Goal: Information Seeking & Learning: Understand process/instructions

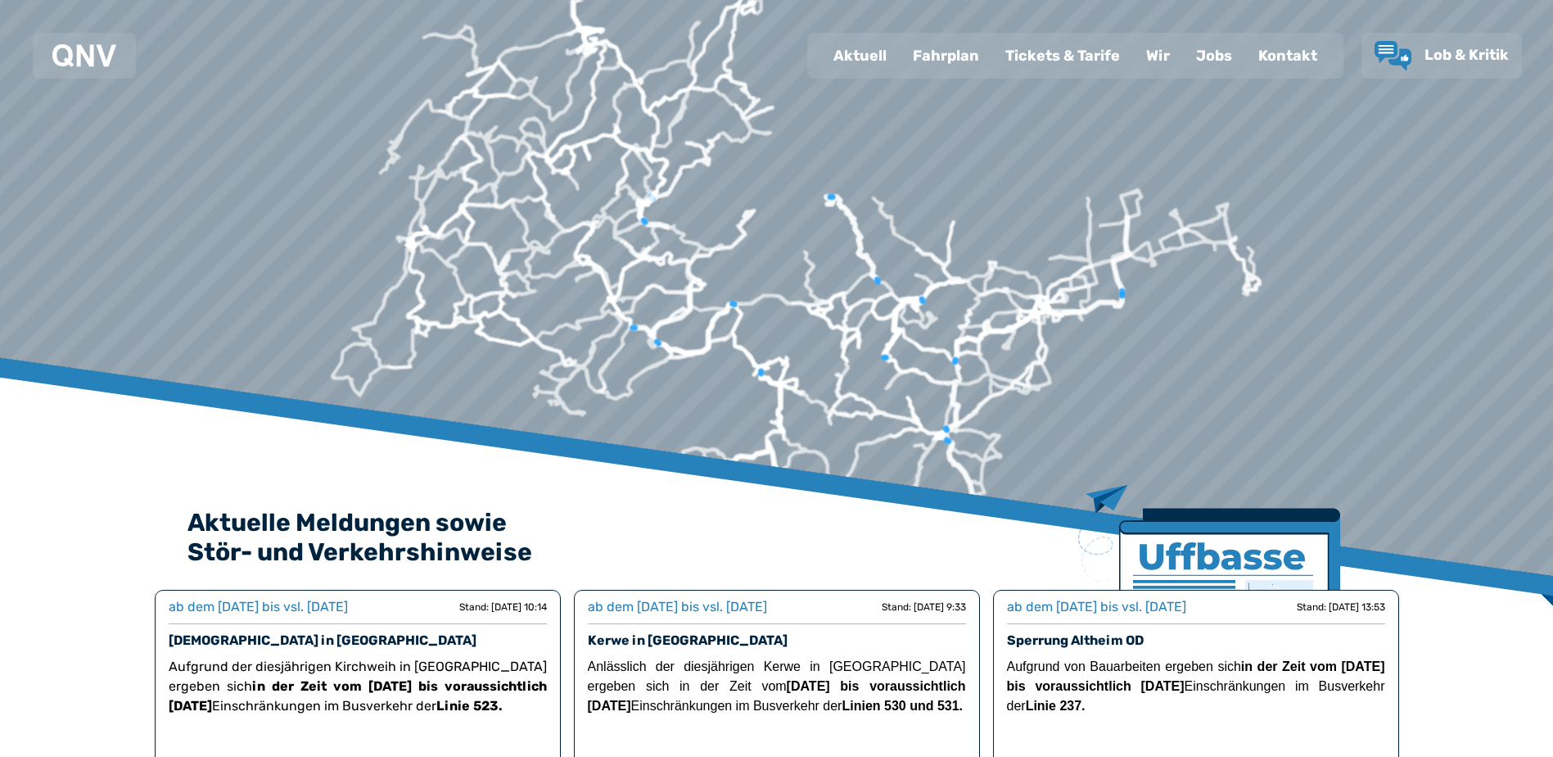
click at [951, 52] on div "Fahrplan" at bounding box center [946, 55] width 93 height 43
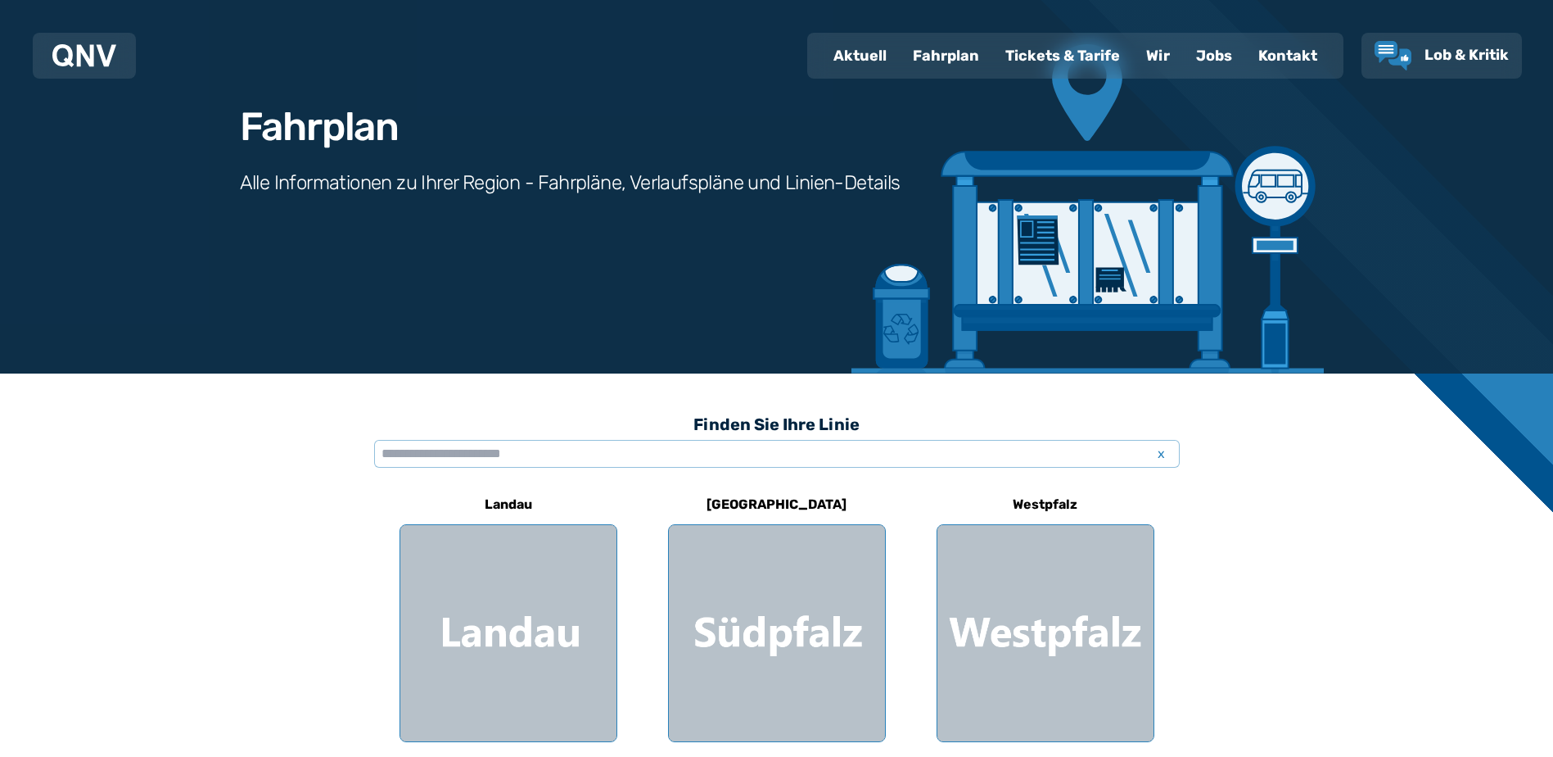
scroll to position [246, 0]
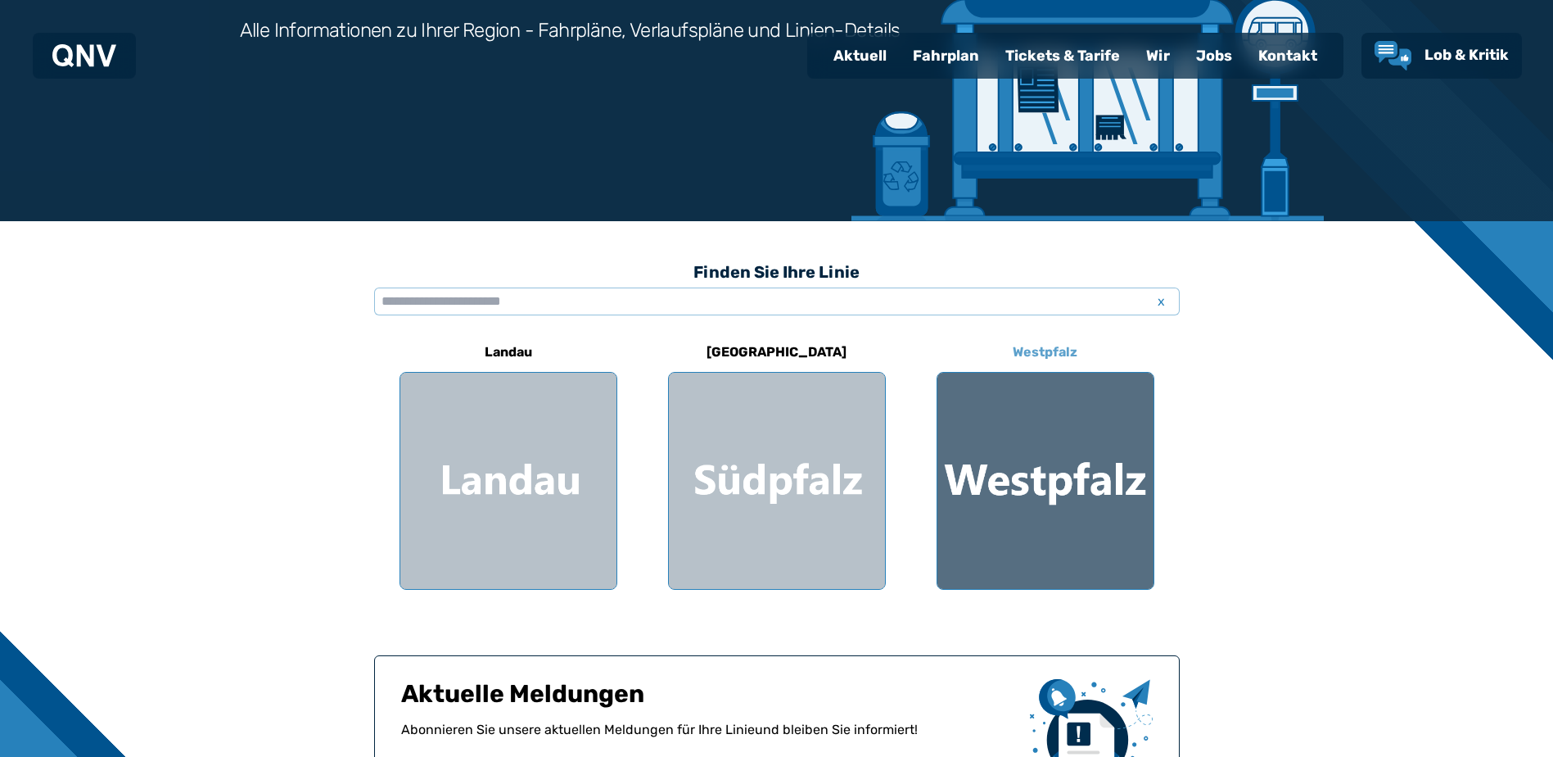
click at [1029, 495] on div at bounding box center [1046, 481] width 216 height 216
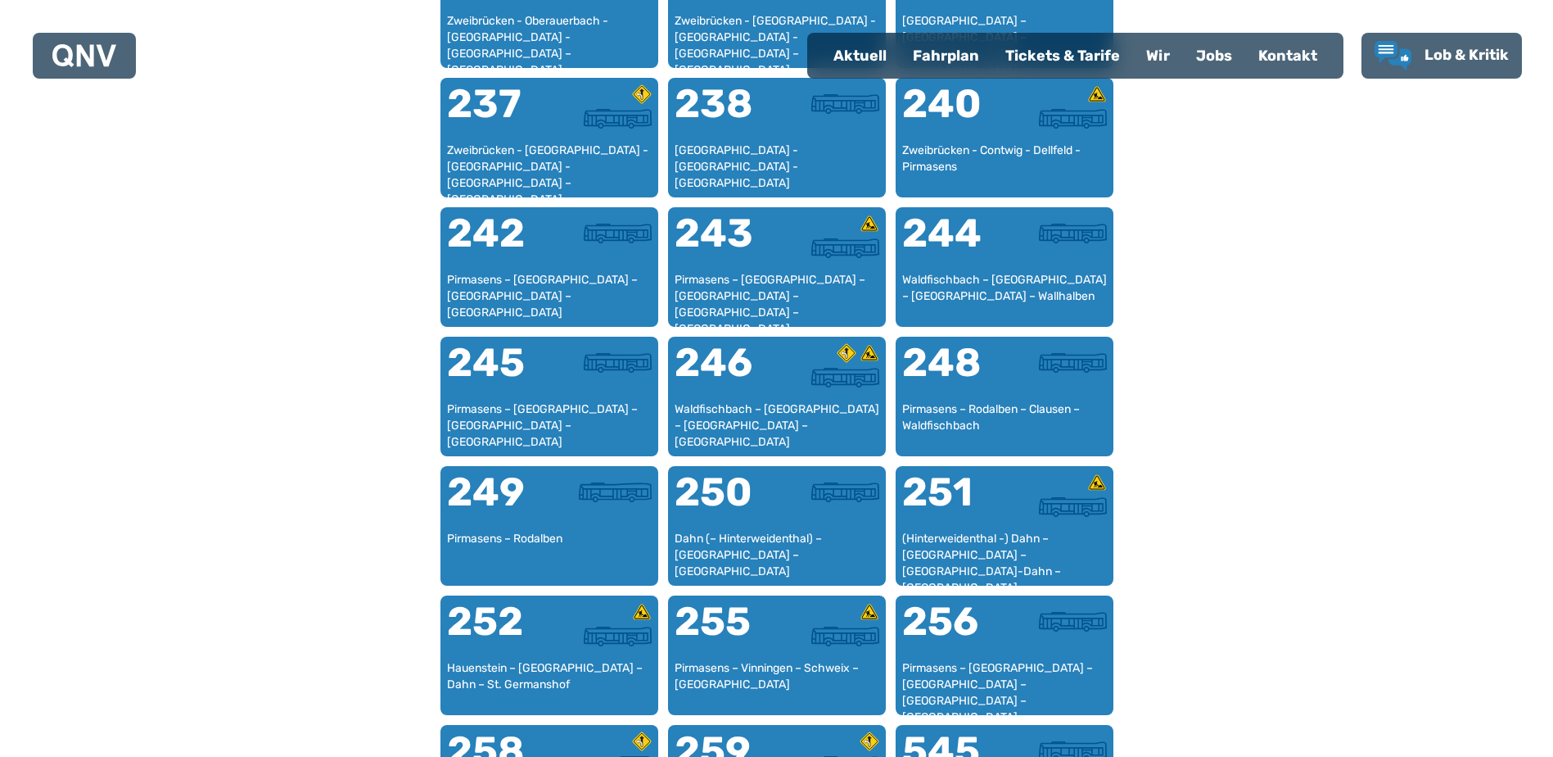
scroll to position [1733, 0]
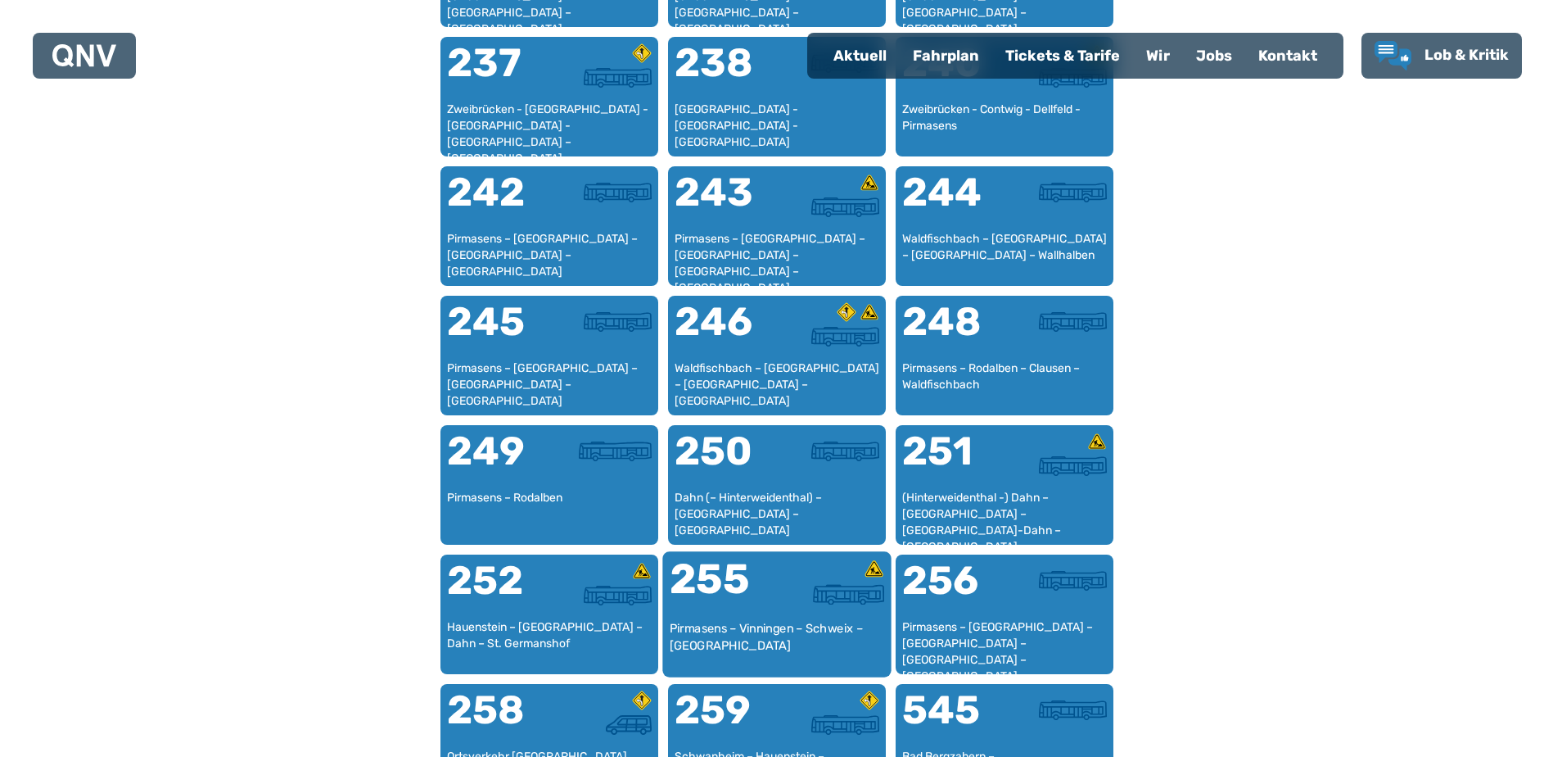
click at [791, 626] on div "Pirmasens – Vinningen – Schweix – [GEOGRAPHIC_DATA]" at bounding box center [776, 645] width 215 height 50
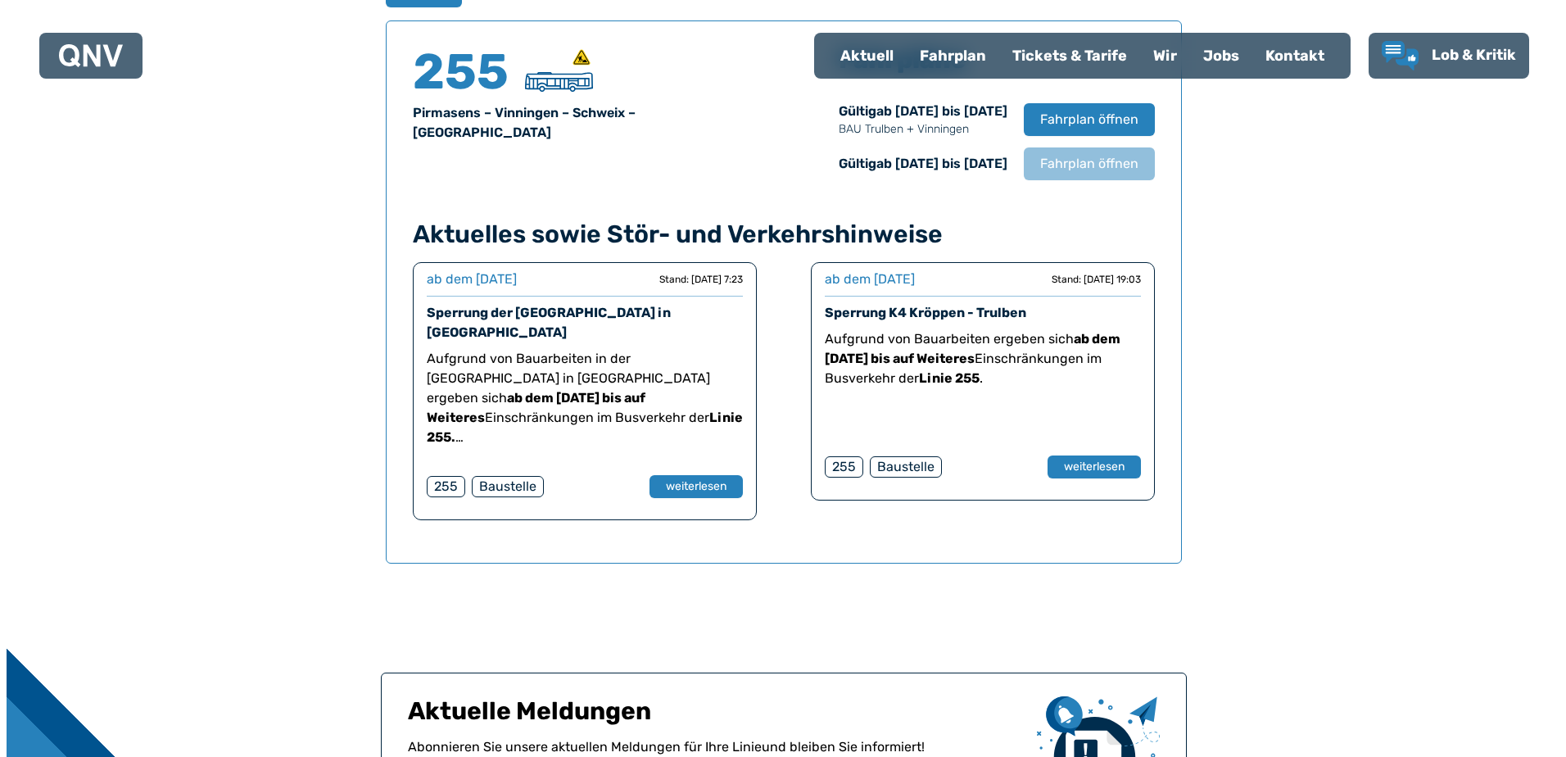
scroll to position [916, 0]
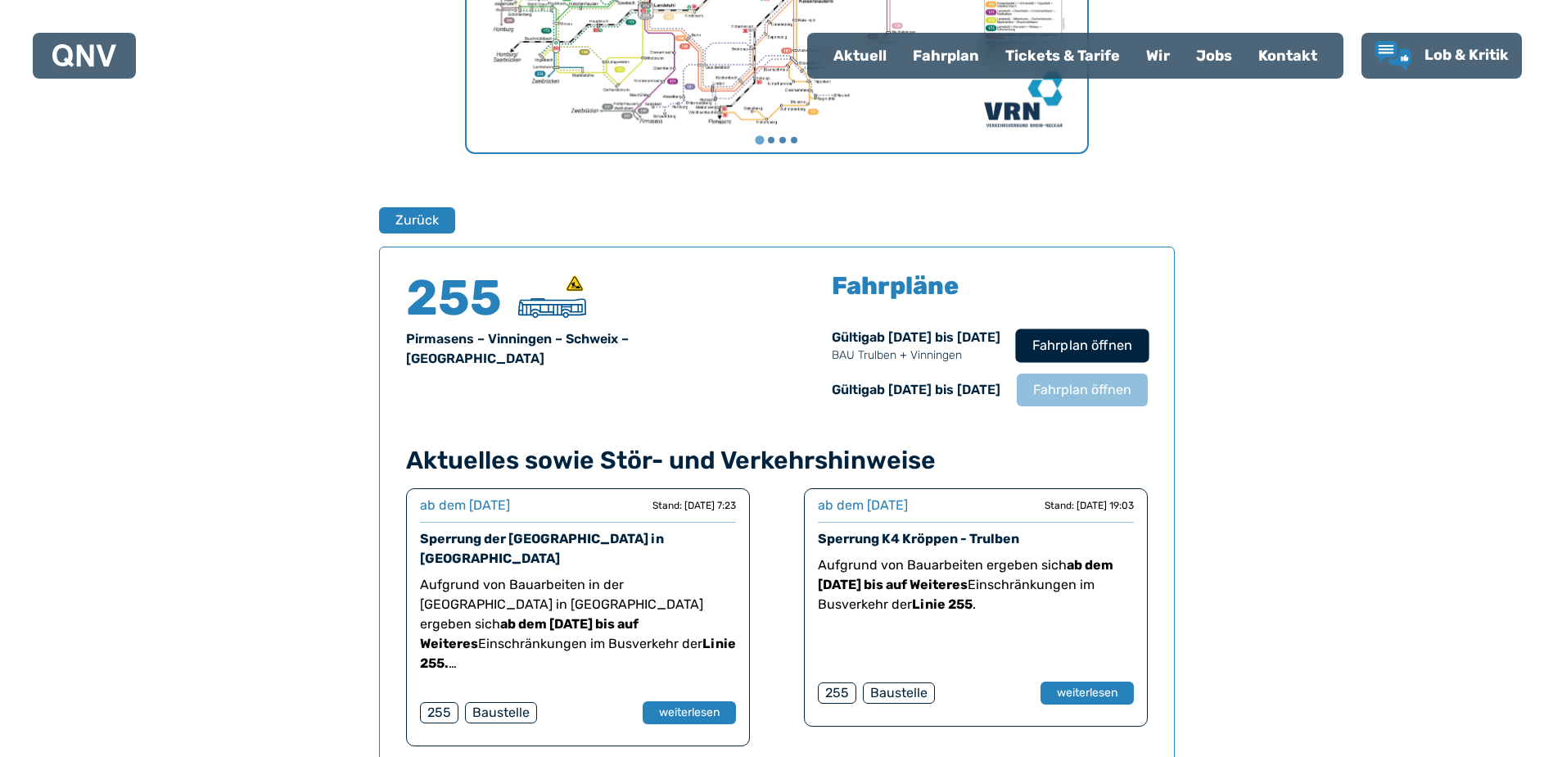
click at [1065, 336] on span "Fahrplan öffnen" at bounding box center [1082, 346] width 100 height 20
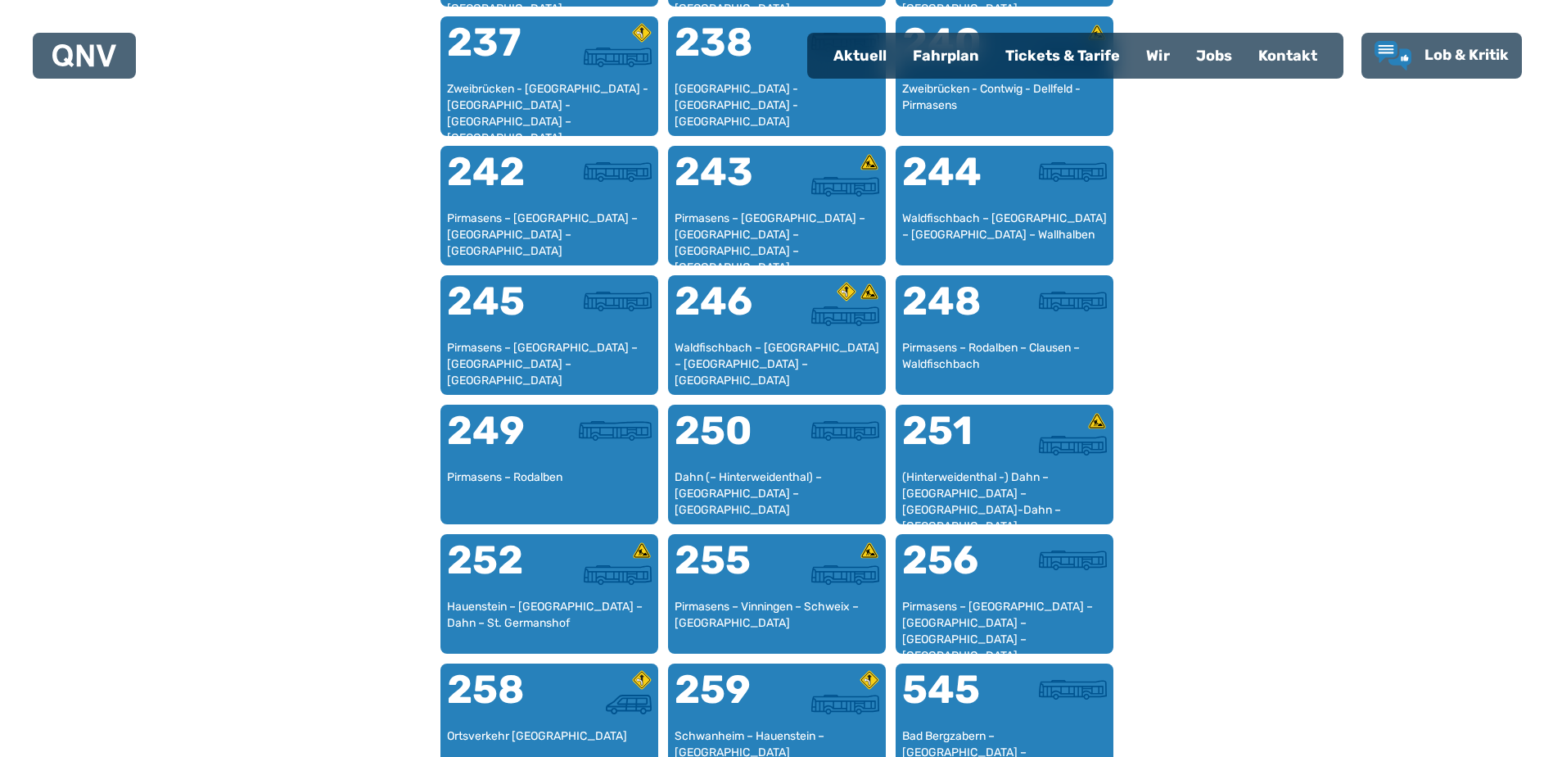
scroll to position [1815, 0]
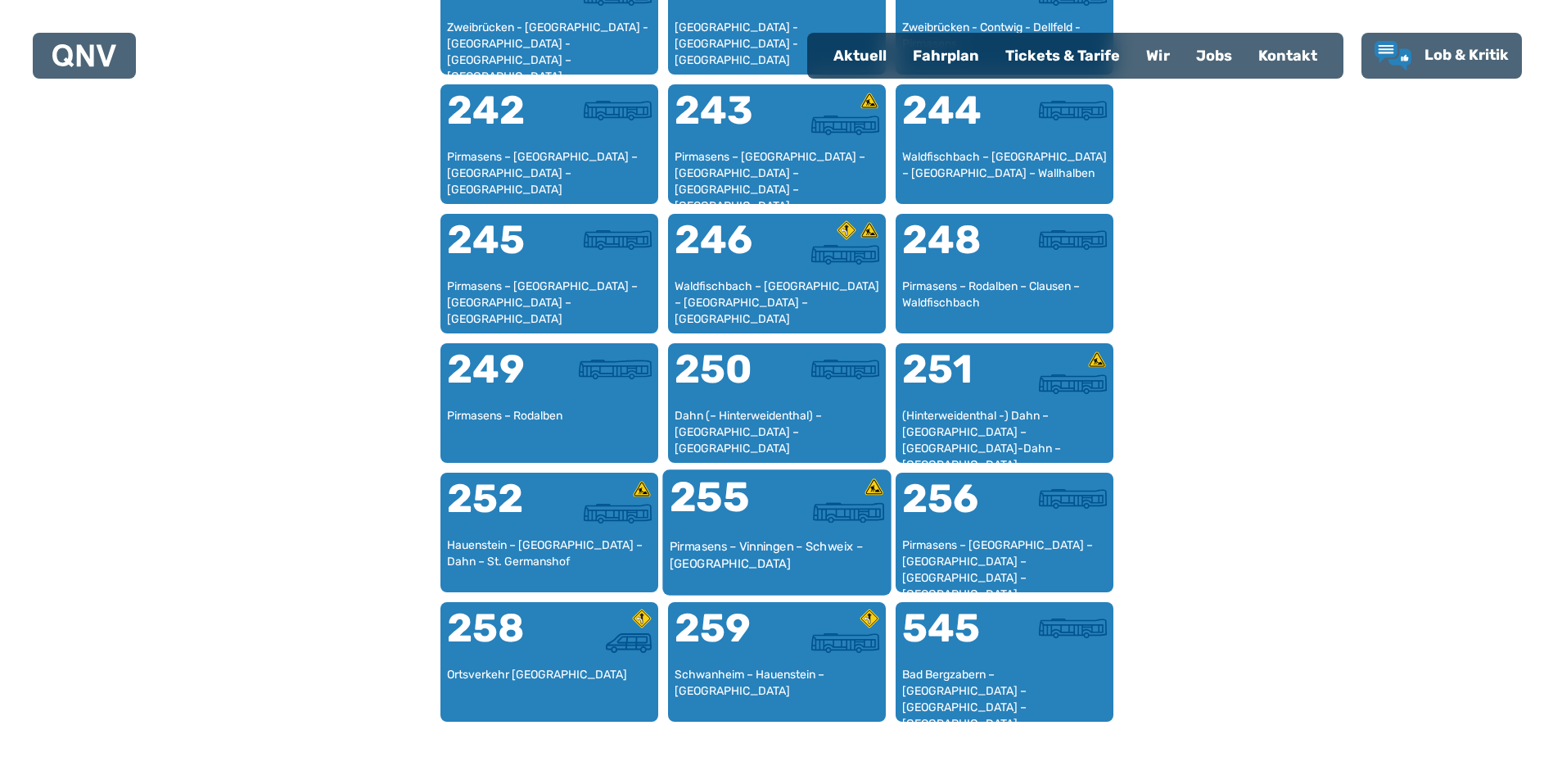
click at [708, 546] on div "Pirmasens – Vinningen – Schweix – [GEOGRAPHIC_DATA]" at bounding box center [776, 563] width 215 height 50
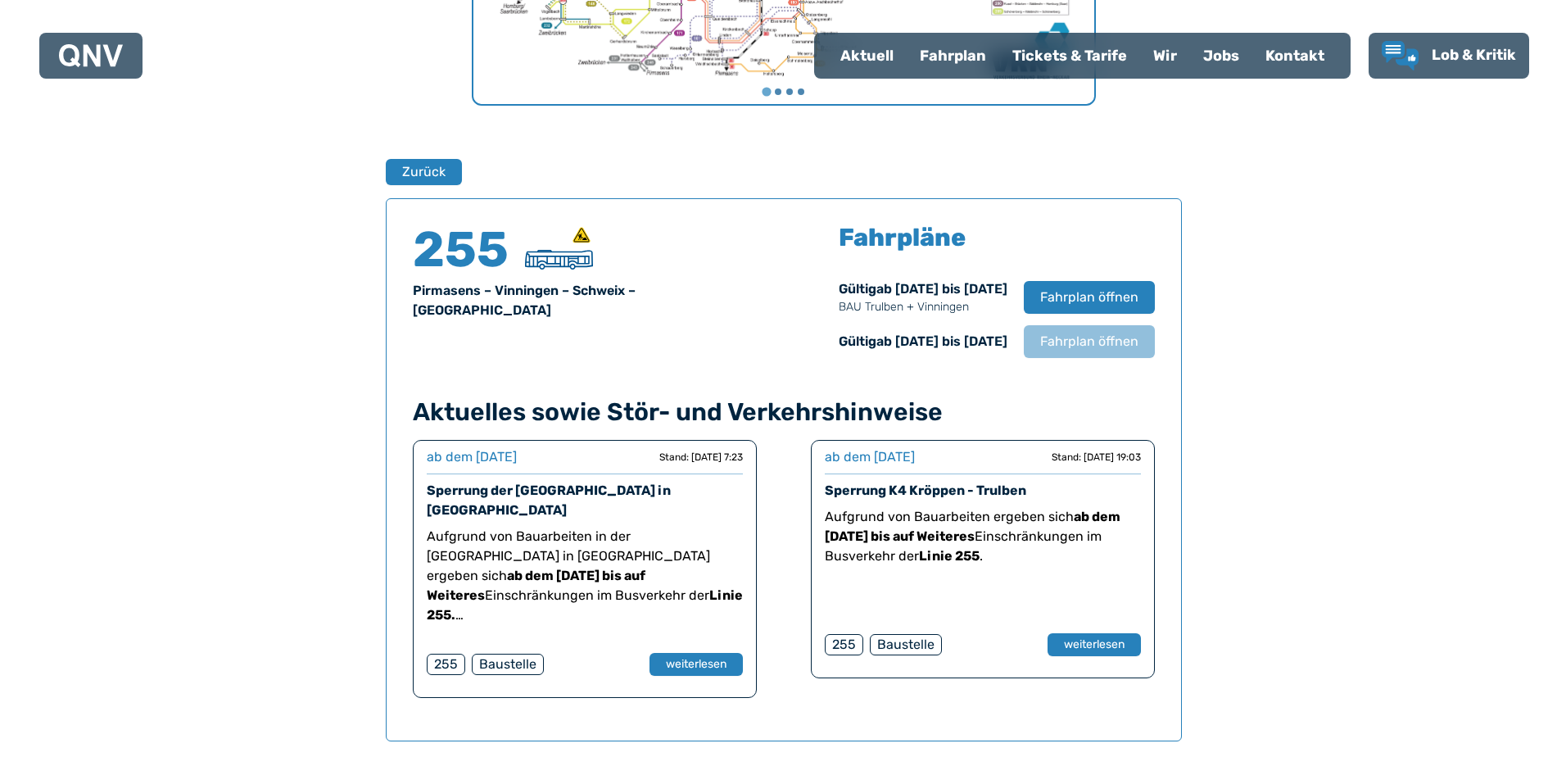
scroll to position [1079, 0]
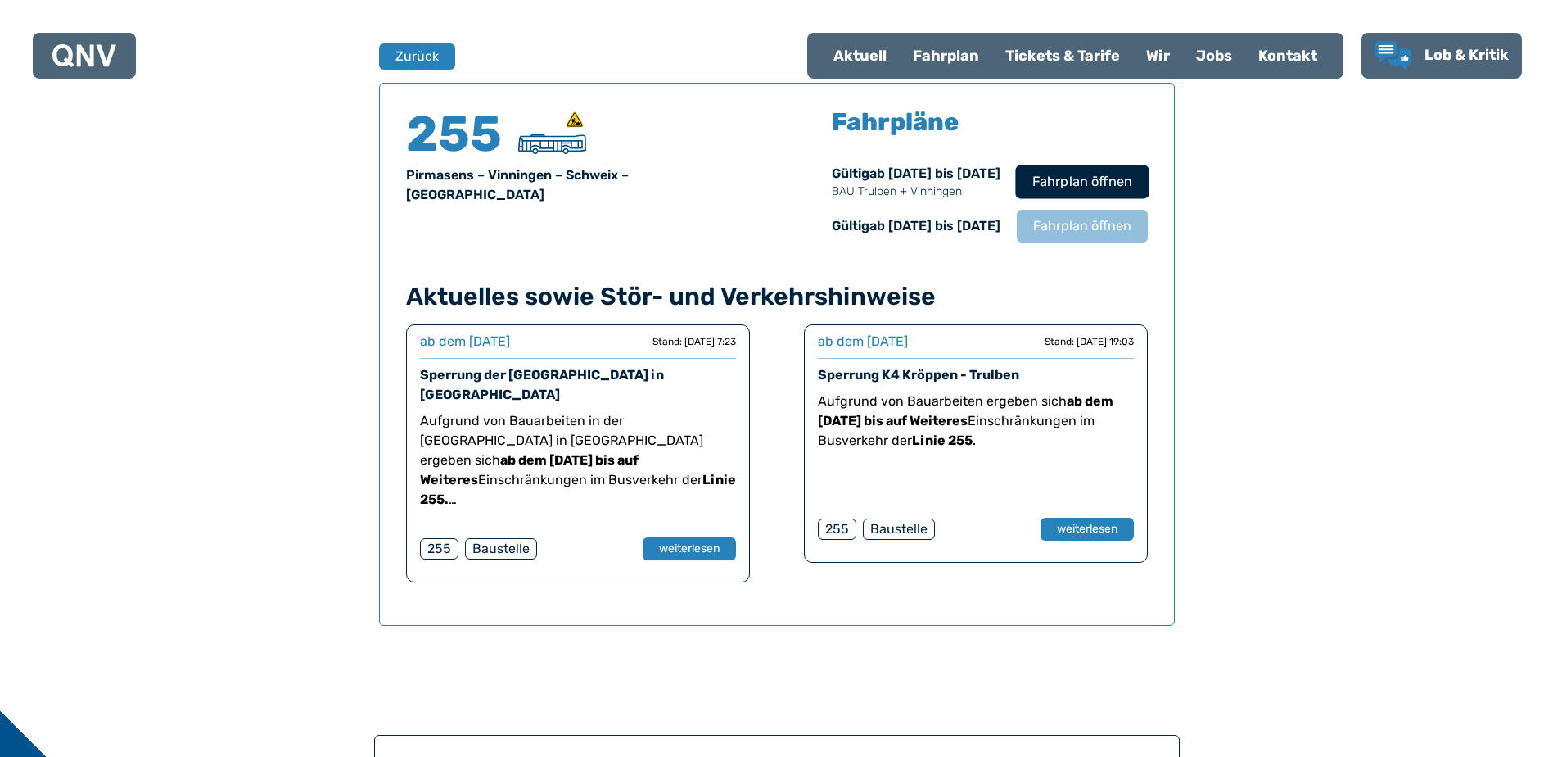
click at [1079, 178] on span "Fahrplan öffnen" at bounding box center [1082, 182] width 100 height 20
